Goal: Task Accomplishment & Management: Manage account settings

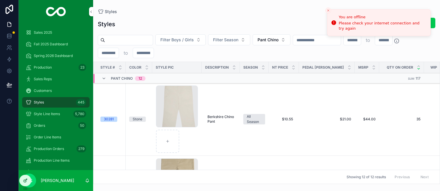
click at [27, 181] on icon at bounding box center [25, 180] width 5 height 5
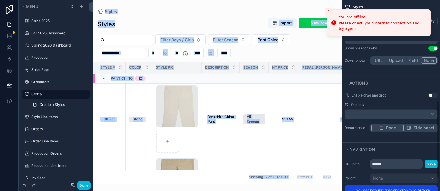
drag, startPoint x: 428, startPoint y: 190, endPoint x: 399, endPoint y: 210, distance: 35.2
click at [399, 191] on html "You are offline Please check your internet connection and try again Menu Sales …" at bounding box center [220, 95] width 440 height 191
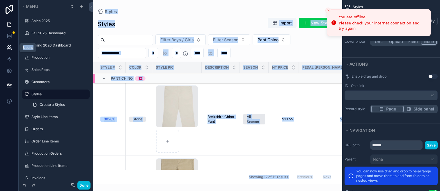
click at [10, 45] on icon at bounding box center [9, 48] width 6 height 6
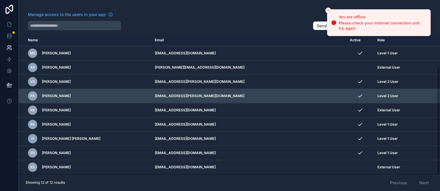
scroll to position [1, 0]
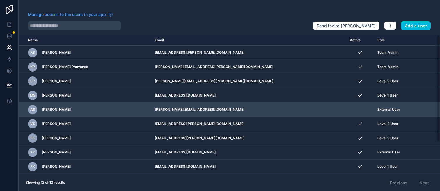
click at [0, 0] on icon "scrollable content" at bounding box center [0, 0] width 0 height 0
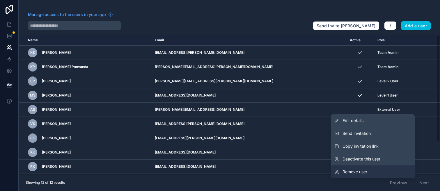
click at [354, 170] on span "Remove user" at bounding box center [354, 172] width 25 height 6
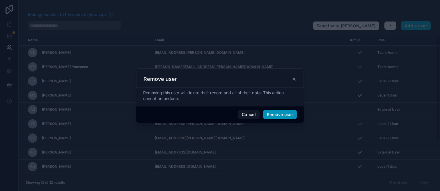
click at [288, 114] on button "Remove user" at bounding box center [280, 114] width 34 height 9
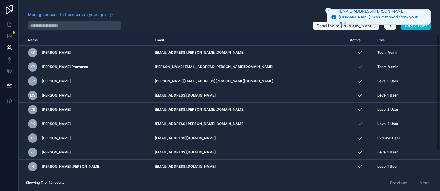
click at [327, 10] on icon "Close toast" at bounding box center [327, 10] width 3 height 3
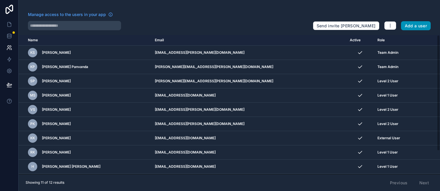
click at [415, 28] on button "Add a user" at bounding box center [416, 25] width 30 height 9
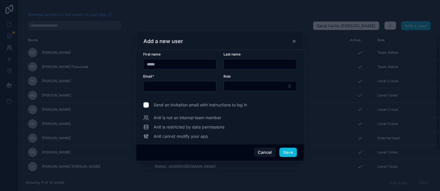
type input "*****"
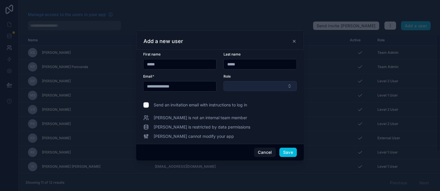
type input "**********"
click at [231, 90] on button "Select Button" at bounding box center [259, 86] width 73 height 10
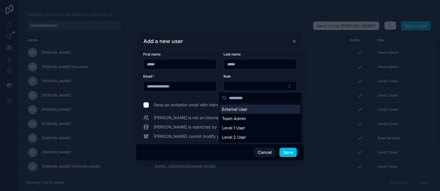
click at [237, 110] on span "External User" at bounding box center [234, 109] width 25 height 6
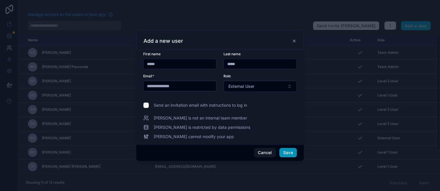
click at [289, 154] on button "Save" at bounding box center [287, 152] width 17 height 9
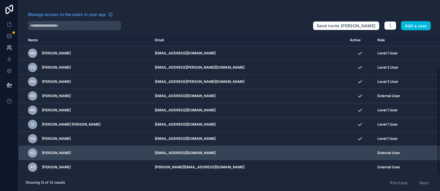
scroll to position [42, 0]
click at [0, 0] on icon "scrollable content" at bounding box center [0, 0] width 0 height 0
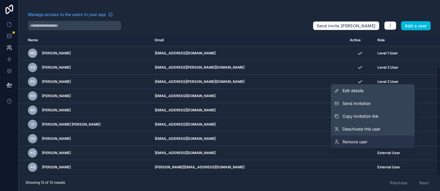
click at [369, 141] on link "Remove user" at bounding box center [373, 141] width 84 height 13
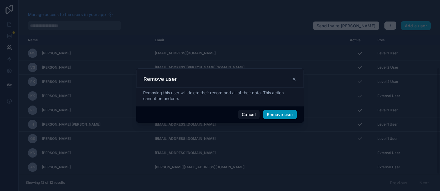
click at [284, 116] on button "Remove user" at bounding box center [280, 114] width 34 height 9
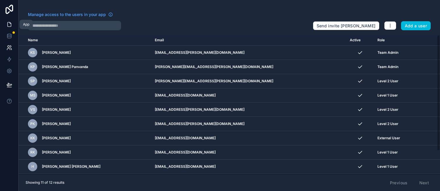
click at [8, 24] on icon at bounding box center [9, 25] width 6 height 6
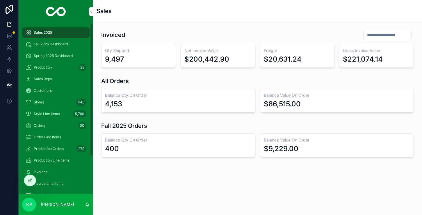
click at [37, 104] on span "Styles" at bounding box center [39, 102] width 10 height 5
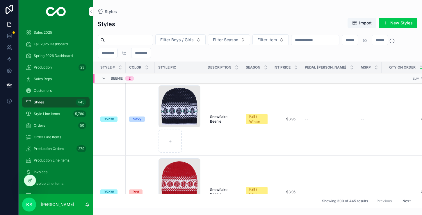
click at [39, 103] on span "Styles" at bounding box center [39, 102] width 10 height 5
click at [206, 43] on button "Filter Boys / Girls" at bounding box center [180, 39] width 50 height 11
click at [167, 63] on div "Boys" at bounding box center [201, 63] width 81 height 9
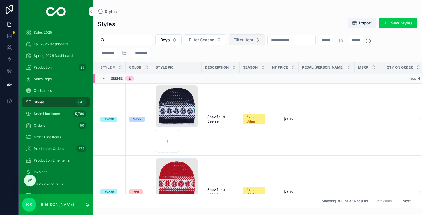
click at [265, 40] on button "Filter Item" at bounding box center [247, 39] width 36 height 11
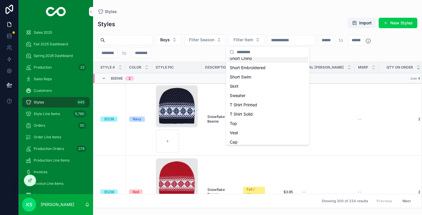
scroll to position [166, 0]
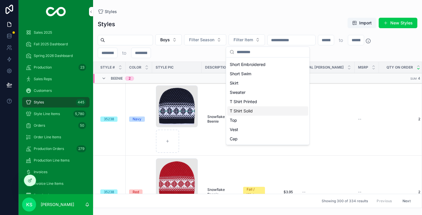
click at [242, 112] on div "T Shirt Solid" at bounding box center [267, 110] width 81 height 9
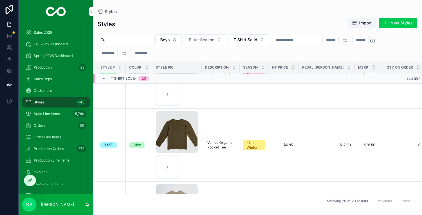
scroll to position [563, 0]
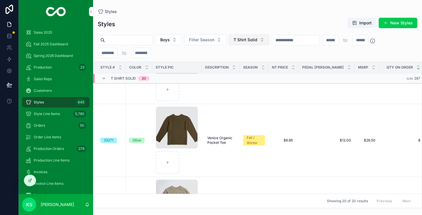
click at [269, 40] on button "T Shirt Solid" at bounding box center [249, 39] width 41 height 11
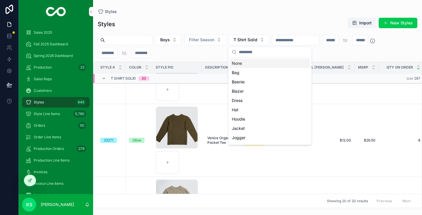
click at [240, 64] on div "None" at bounding box center [269, 63] width 81 height 9
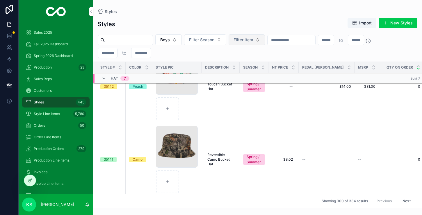
click at [265, 41] on button "Filter Item" at bounding box center [247, 39] width 36 height 11
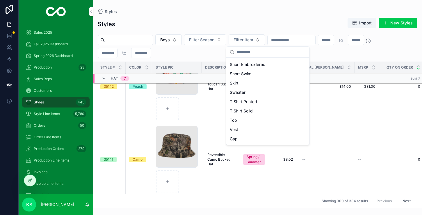
scroll to position [166, 0]
click at [262, 114] on div "T Shirt Solid" at bounding box center [267, 110] width 81 height 9
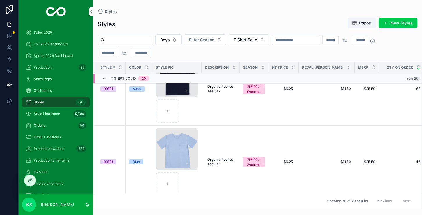
scroll to position [30, 0]
click at [269, 39] on button "T Shirt Solid" at bounding box center [249, 39] width 41 height 11
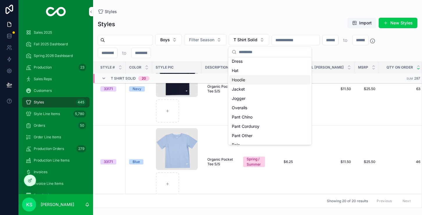
scroll to position [40, 0]
click at [255, 87] on div "Jacket" at bounding box center [269, 87] width 81 height 9
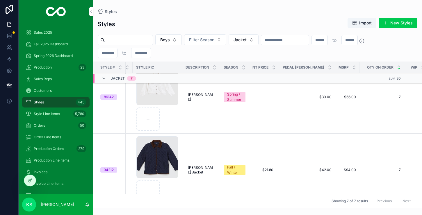
scroll to position [95, 19]
